Goal: Navigation & Orientation: Understand site structure

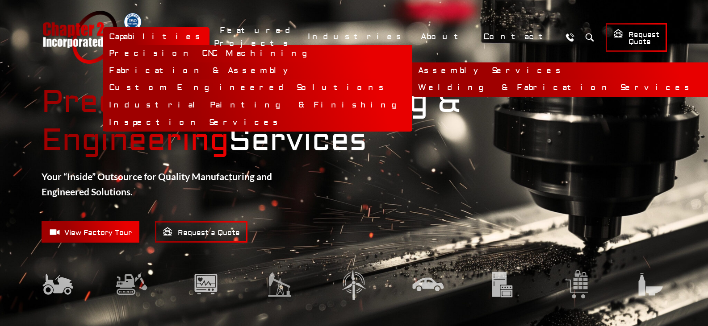
click at [426, 69] on link "Assembly Services" at bounding box center [566, 71] width 309 height 17
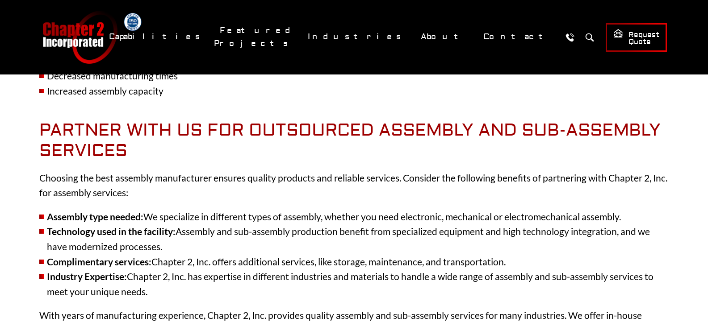
scroll to position [1429, 0]
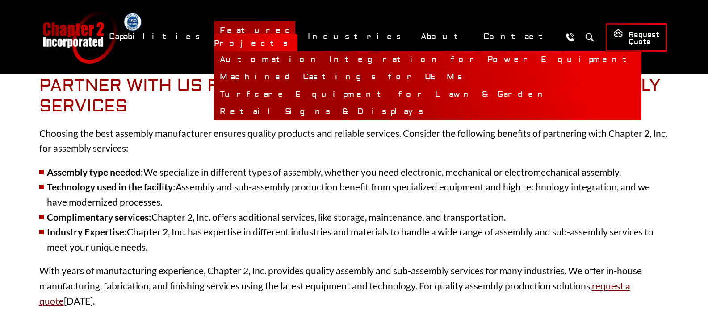
click at [354, 87] on link "Turfcare Equipment for Lawn & Garden" at bounding box center [427, 94] width 427 height 17
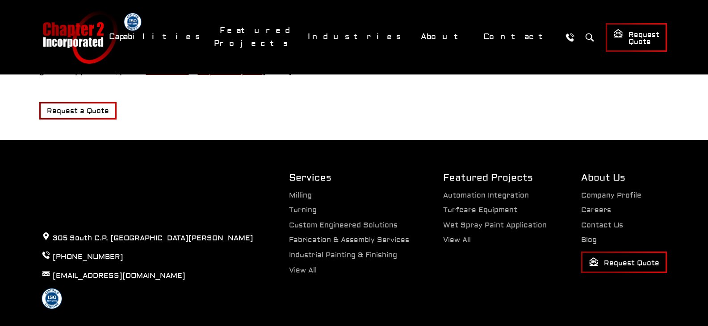
scroll to position [1295, 0]
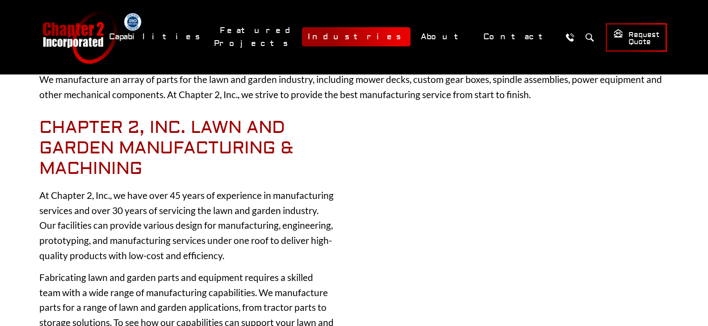
click at [410, 38] on link "Industries" at bounding box center [356, 36] width 108 height 19
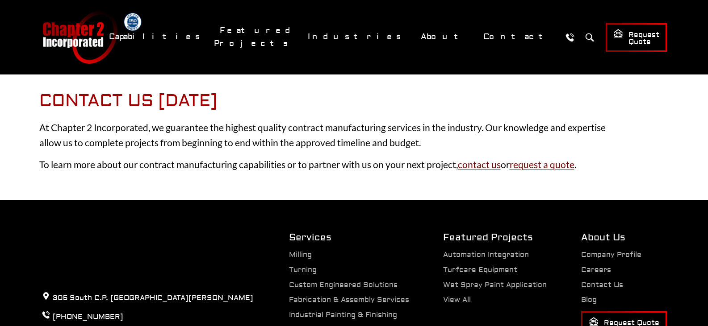
scroll to position [1726, 0]
